Goal: Task Accomplishment & Management: Manage account settings

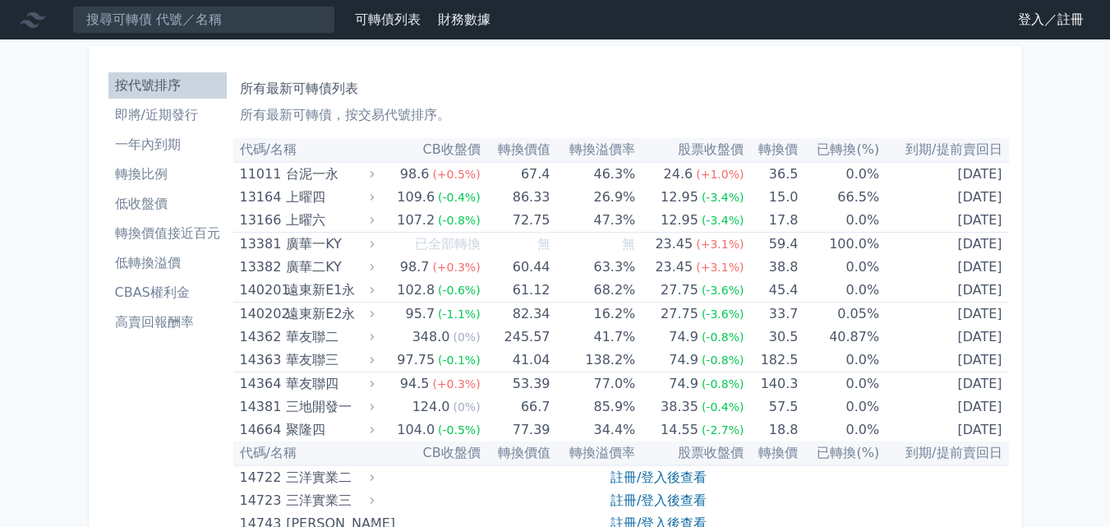
click at [1077, 19] on link "登入／註冊" at bounding box center [1051, 20] width 92 height 26
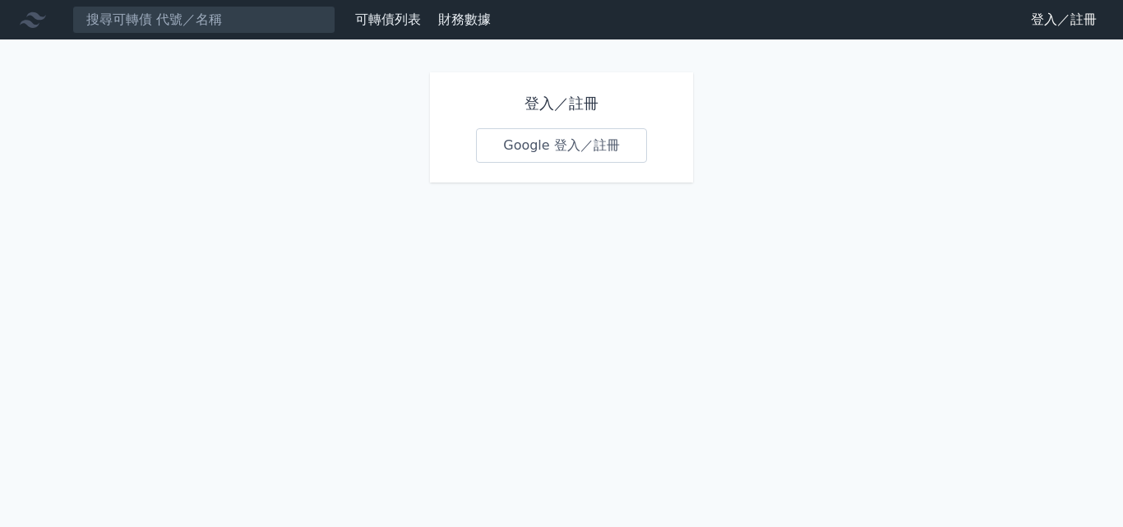
click at [553, 147] on link "Google 登入／註冊" at bounding box center [561, 145] width 171 height 35
click at [607, 148] on link "Google 登入／註冊" at bounding box center [561, 145] width 171 height 35
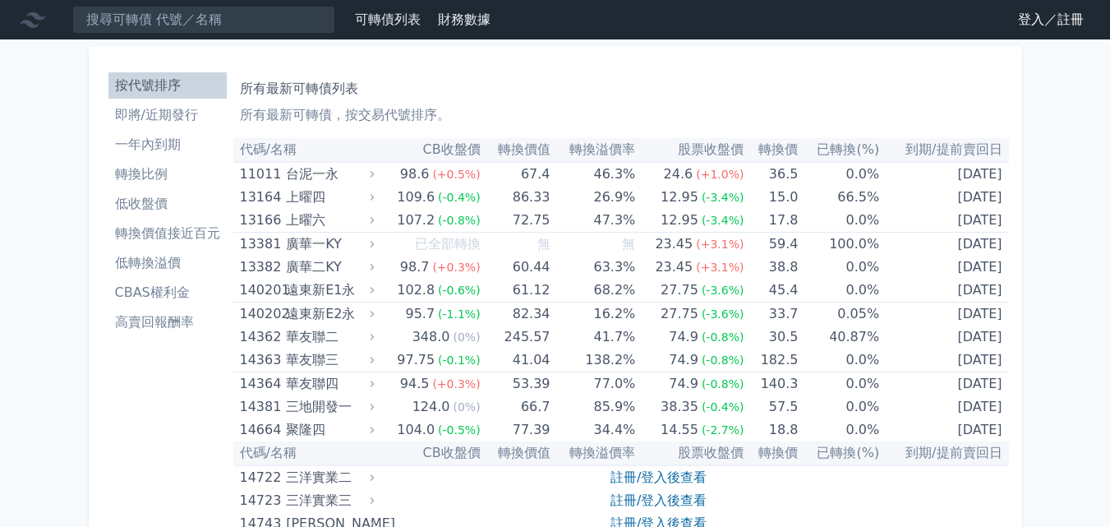
click at [166, 225] on li "轉換價值接近百元" at bounding box center [167, 234] width 118 height 20
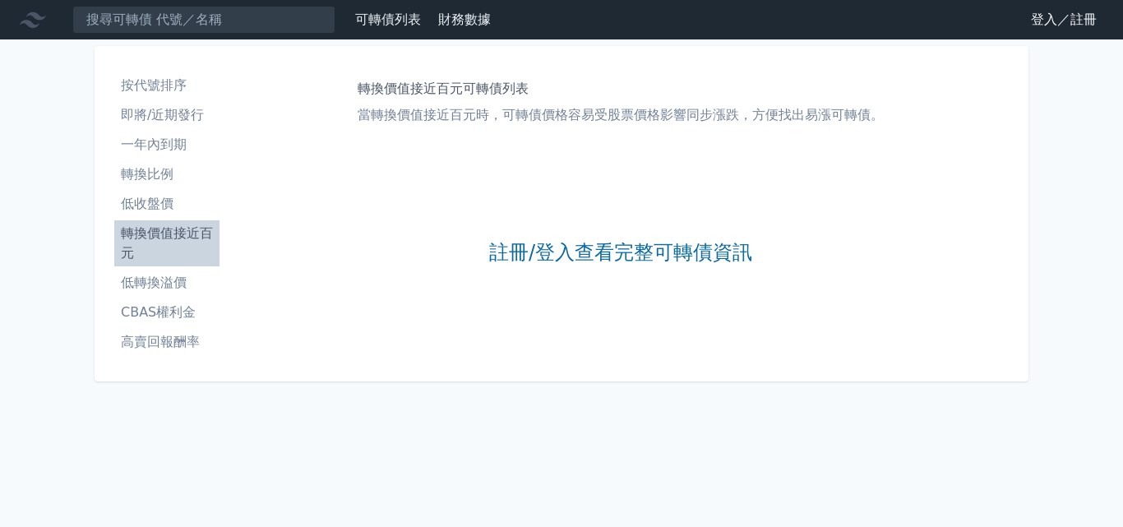
click at [1082, 22] on link "登入／註冊" at bounding box center [1064, 20] width 92 height 26
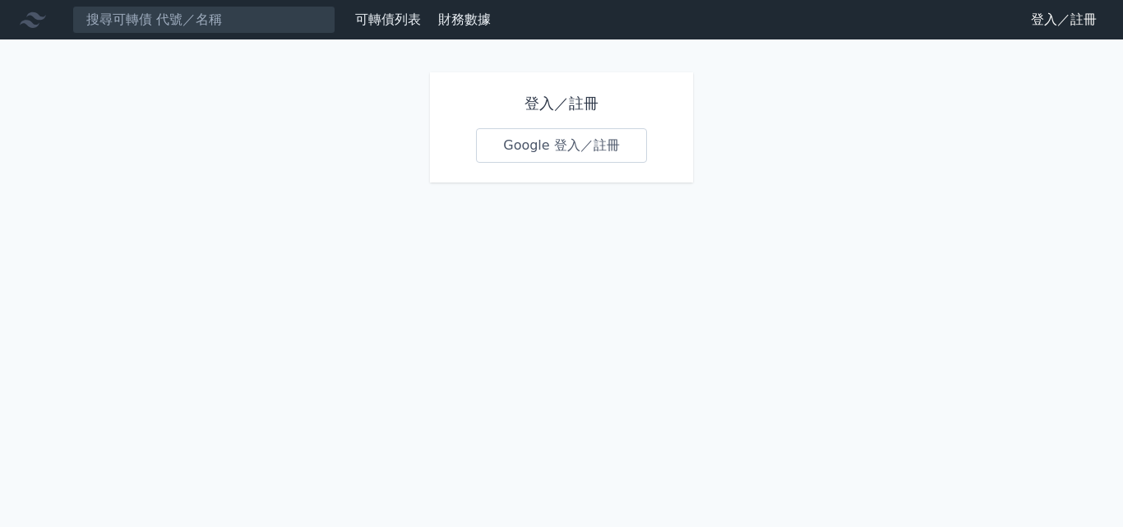
click at [597, 148] on link "Google 登入／註冊" at bounding box center [561, 145] width 171 height 35
